Goal: Information Seeking & Learning: Learn about a topic

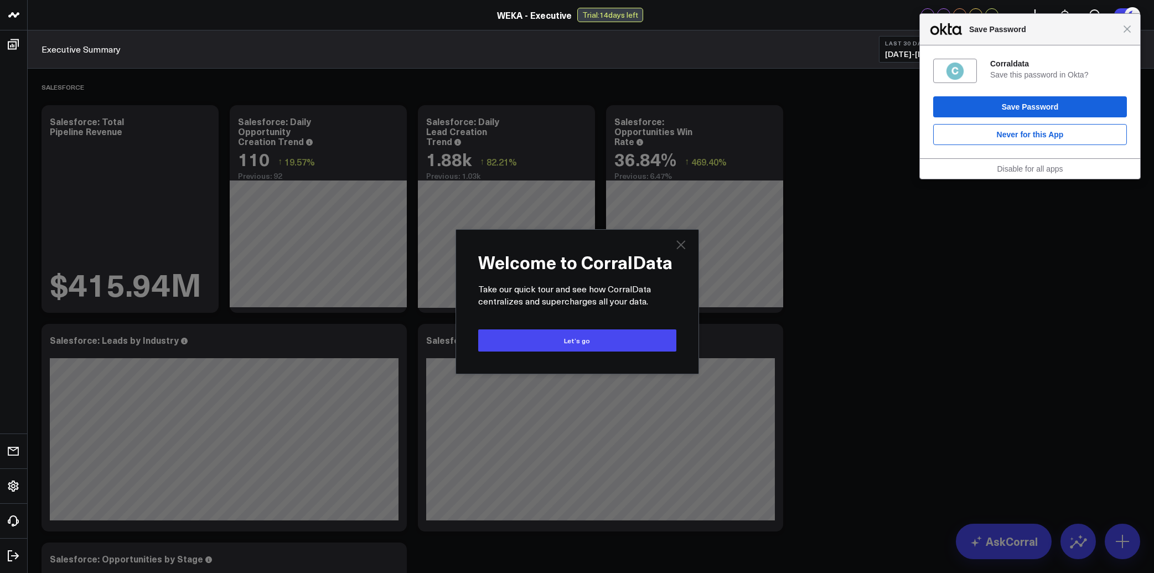
click at [684, 244] on icon "Close" at bounding box center [680, 244] width 13 height 13
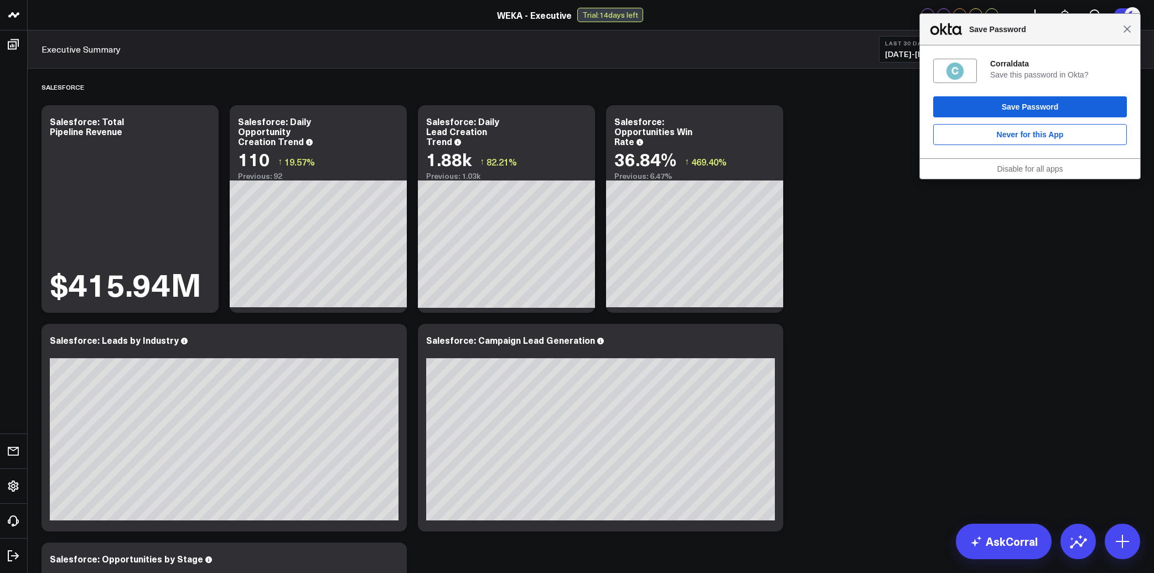
click at [1130, 31] on span "Close" at bounding box center [1127, 29] width 8 height 8
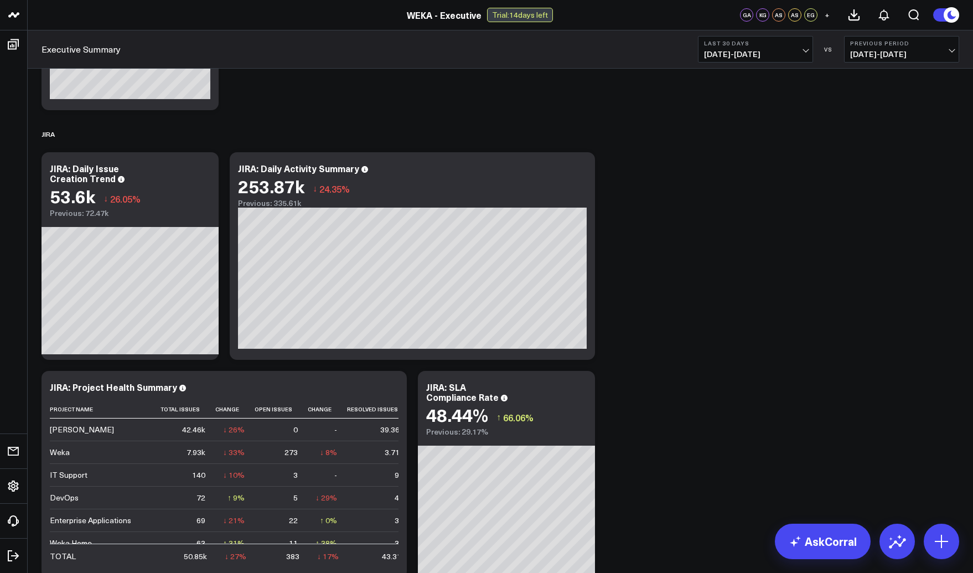
scroll to position [1909, 0]
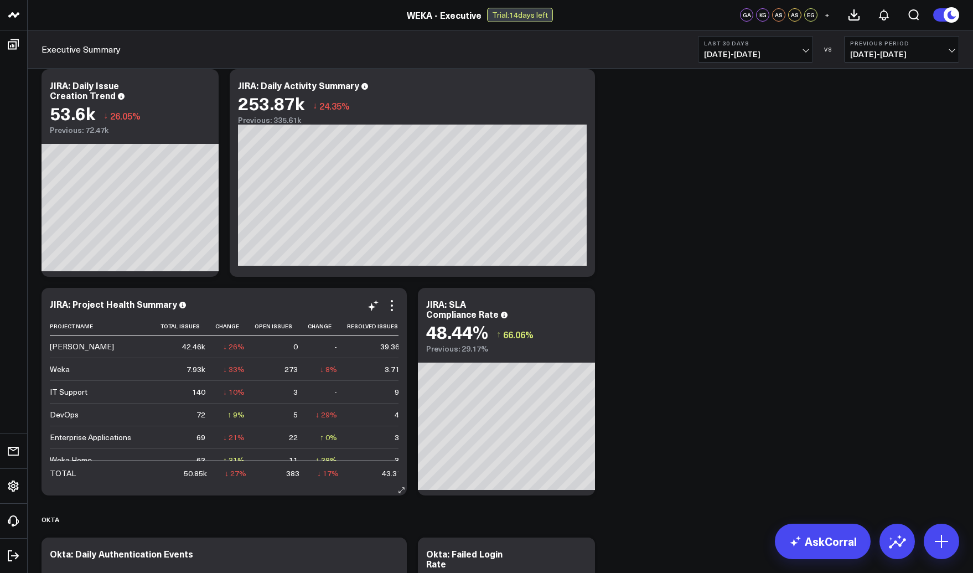
click at [354, 371] on td "3.71k" at bounding box center [380, 369] width 66 height 23
click at [66, 368] on div "Weka" at bounding box center [60, 369] width 20 height 11
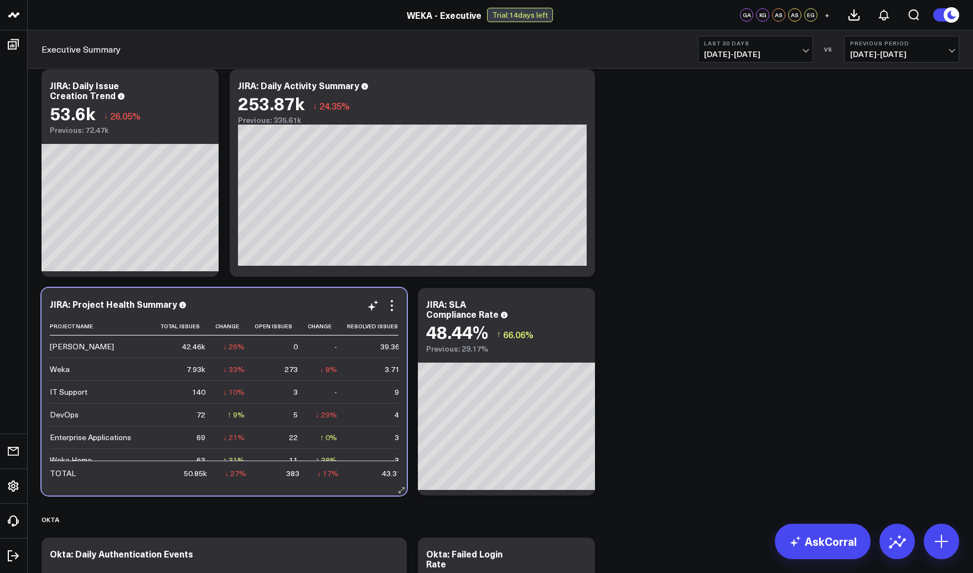
click at [67, 368] on div "Weka" at bounding box center [60, 369] width 20 height 11
click at [157, 389] on td "IT Support" at bounding box center [105, 391] width 111 height 23
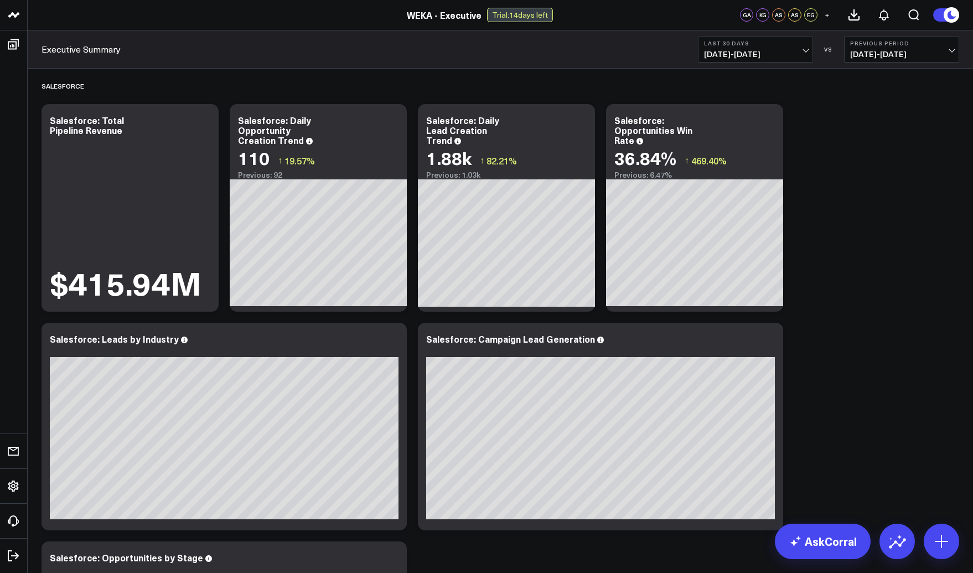
scroll to position [0, 0]
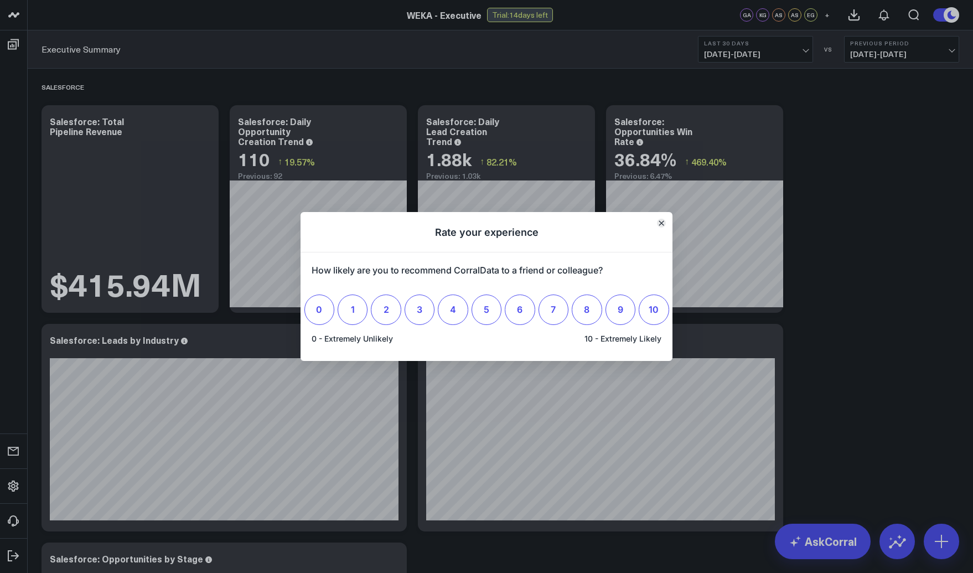
click at [664, 220] on button "Close" at bounding box center [661, 223] width 9 height 9
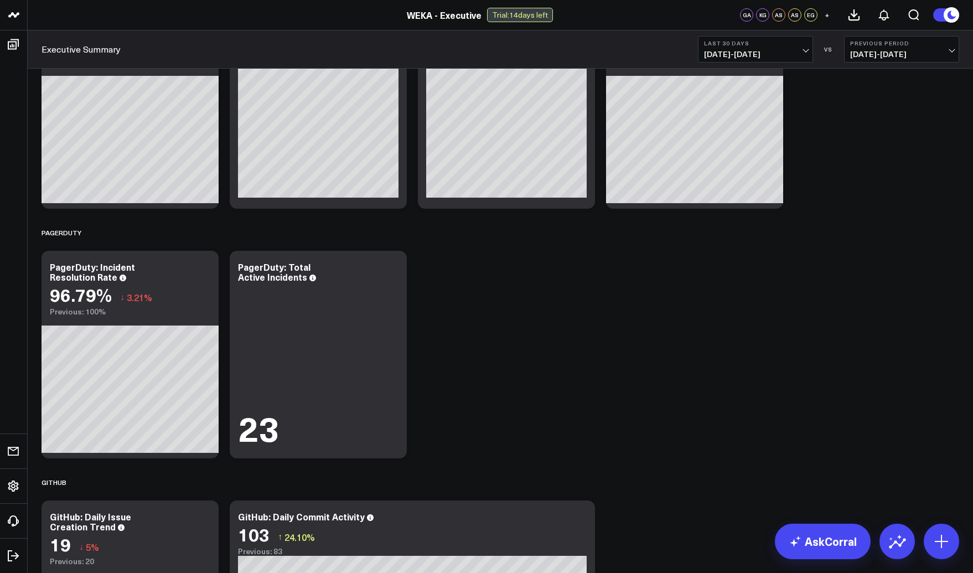
scroll to position [69, 0]
